Goal: Task Accomplishment & Management: Manage account settings

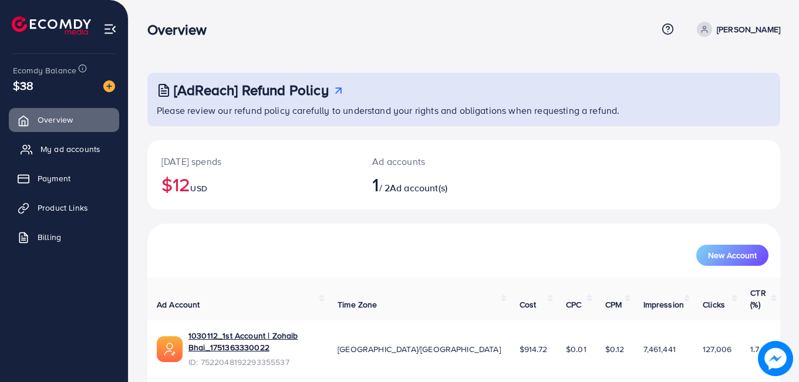
drag, startPoint x: 92, startPoint y: 153, endPoint x: 70, endPoint y: 152, distance: 21.1
click at [70, 152] on span "My ad accounts" at bounding box center [71, 149] width 60 height 12
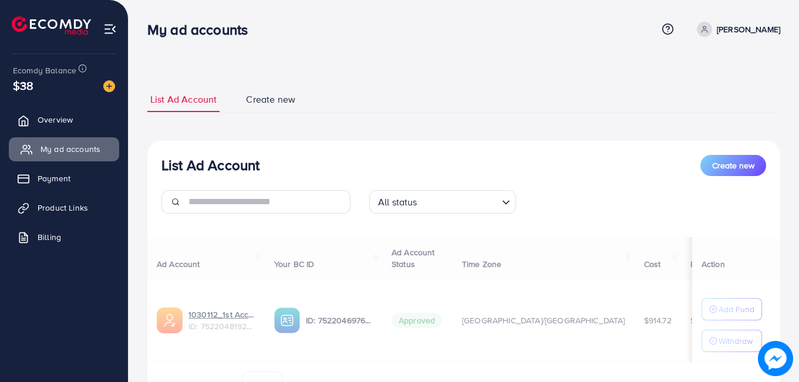
click at [70, 152] on span "My ad accounts" at bounding box center [71, 149] width 60 height 12
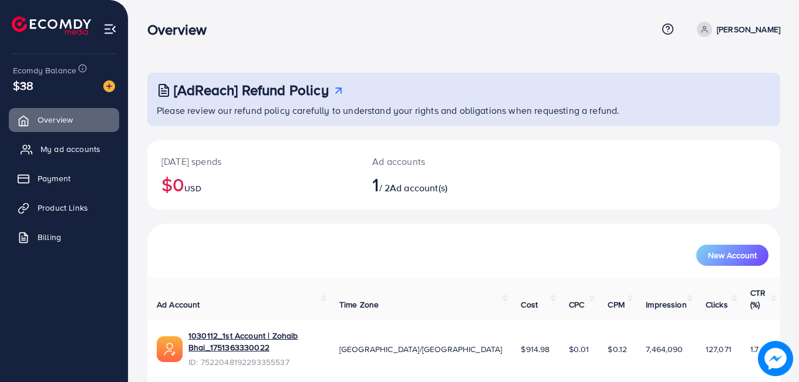
click at [101, 147] on link "My ad accounts" at bounding box center [64, 148] width 110 height 23
